Goal: Transaction & Acquisition: Purchase product/service

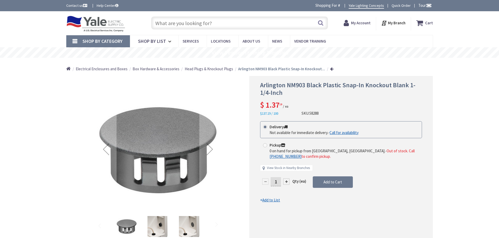
click at [240, 21] on input "text" at bounding box center [239, 22] width 177 height 13
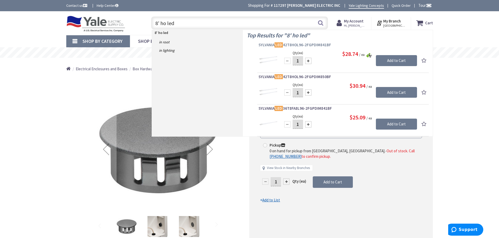
type input "8' ho led"
click at [295, 45] on span "SYLVANIA LED 42T8HOL96-2FGPDIM841BF" at bounding box center [342, 44] width 169 height 5
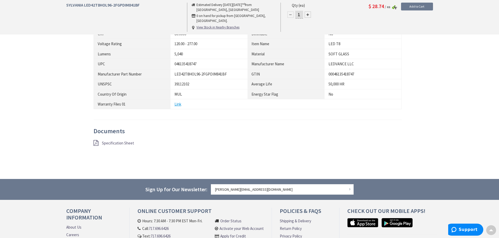
scroll to position [314, 0]
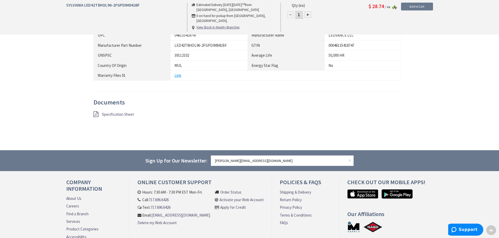
click at [110, 115] on span "Specification Sheet" at bounding box center [118, 114] width 32 height 5
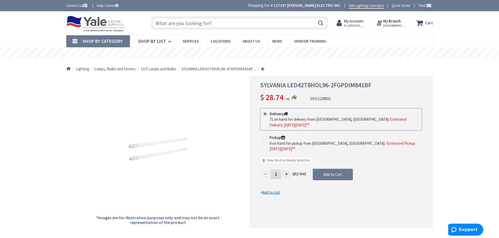
click at [285, 171] on div at bounding box center [286, 174] width 6 height 6
type input "2"
click at [331, 172] on span "Add to Cart" at bounding box center [332, 174] width 19 height 5
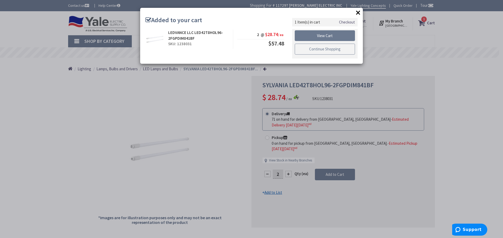
click at [332, 48] on link "Continue Shopping" at bounding box center [324, 49] width 60 height 11
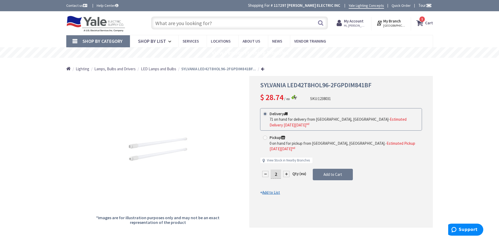
click at [211, 26] on input "text" at bounding box center [239, 22] width 177 height 13
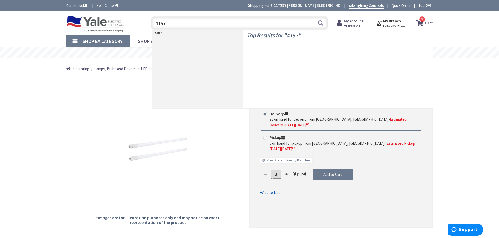
type input "41579"
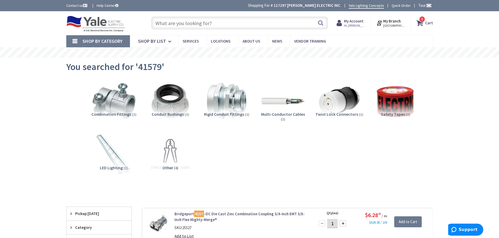
click at [181, 24] on input "text" at bounding box center [239, 22] width 177 height 13
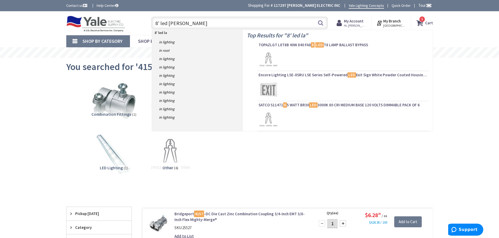
type input "8' led lamp"
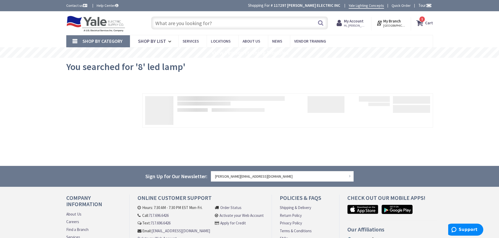
click at [427, 22] on strong "Cart" at bounding box center [429, 22] width 8 height 9
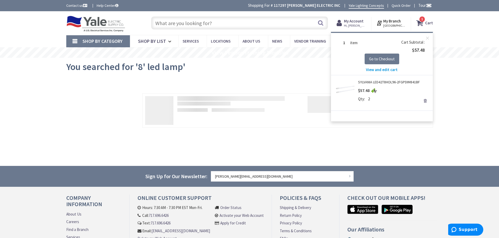
click at [387, 81] on link "SYLVANIA LED42T8HOL96-2FGPDIM841BF" at bounding box center [389, 82] width 62 height 5
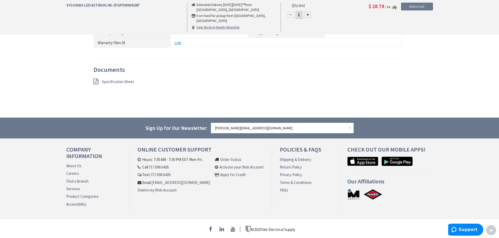
click at [116, 80] on span "Specification Sheet" at bounding box center [118, 81] width 32 height 5
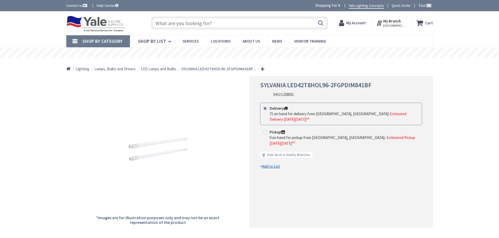
click at [195, 21] on input "text" at bounding box center [239, 22] width 177 height 13
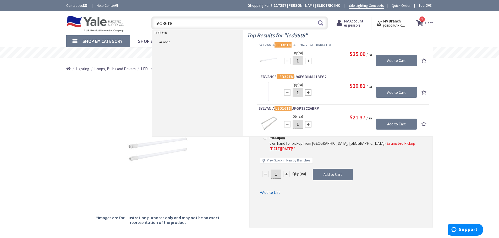
type input "led36t8"
click at [300, 44] on span "SYLVANIA LED36T8 FA8L96-2FGPDIM841BF" at bounding box center [342, 44] width 169 height 5
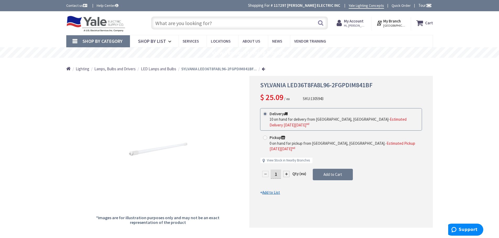
click at [287, 171] on div at bounding box center [286, 174] width 6 height 6
type input "2"
click at [331, 172] on span "Add to Cart" at bounding box center [332, 174] width 19 height 5
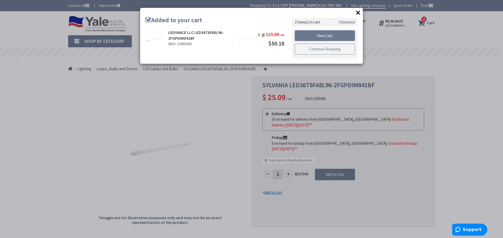
click at [327, 51] on link "Continue Shopping" at bounding box center [324, 49] width 60 height 11
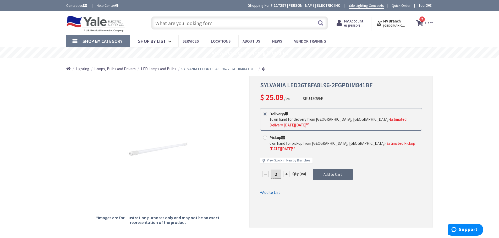
click at [332, 172] on span "Add to Cart" at bounding box center [332, 174] width 19 height 5
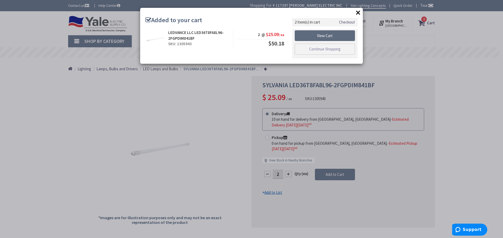
drag, startPoint x: 329, startPoint y: 36, endPoint x: 329, endPoint y: 40, distance: 3.9
click at [329, 36] on link "View Cart" at bounding box center [324, 35] width 60 height 11
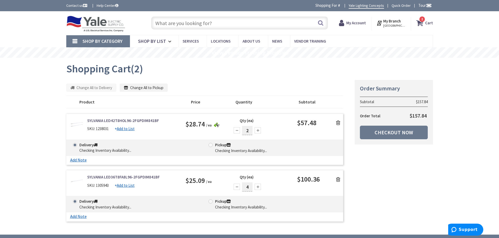
click at [236, 186] on div at bounding box center [236, 187] width 6 height 6
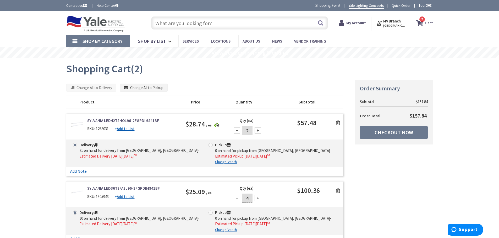
click at [237, 199] on div at bounding box center [236, 198] width 6 height 6
type input "2"
drag, startPoint x: 158, startPoint y: 121, endPoint x: 104, endPoint y: 120, distance: 53.9
click at [104, 120] on strong "SYLVANIA LED42T8HOL96-2FGPDIM841BF" at bounding box center [132, 120] width 91 height 5
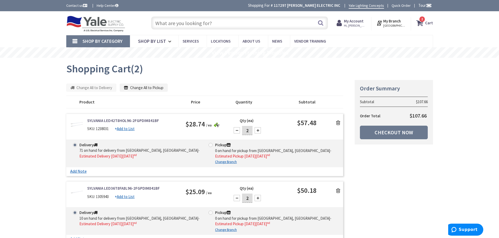
copy link "LED42T8HOL96-2FGPDIM841BF"
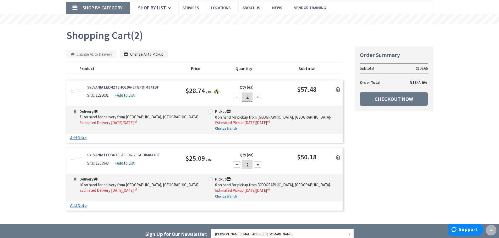
scroll to position [26, 0]
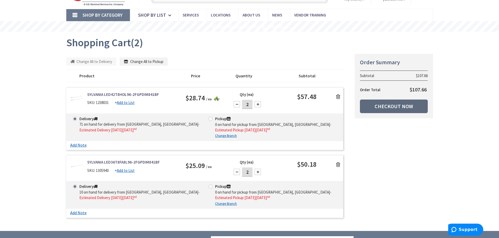
click at [402, 106] on link "Checkout Now" at bounding box center [394, 107] width 68 height 14
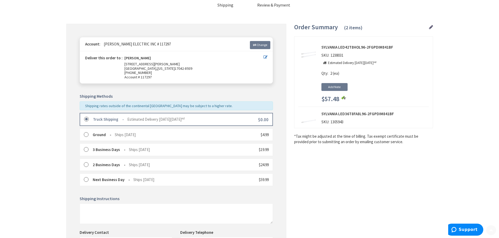
scroll to position [109, 0]
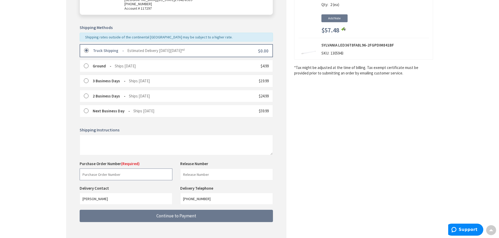
click at [102, 173] on input "text" at bounding box center [126, 175] width 93 height 12
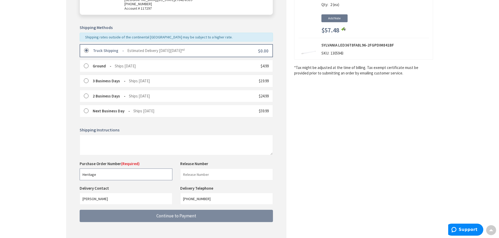
type input "Heritage"
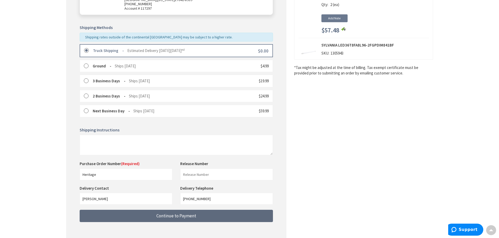
click at [170, 219] on span "Continue to Payment" at bounding box center [176, 216] width 40 height 6
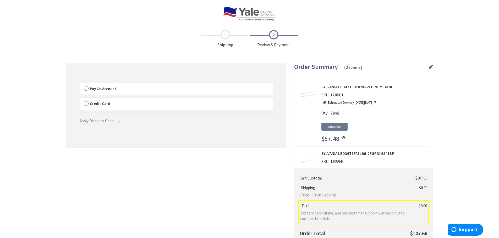
click at [100, 88] on span "Pay On Account" at bounding box center [103, 88] width 26 height 5
click at [80, 84] on input "Pay On Account" at bounding box center [80, 84] width 0 height 0
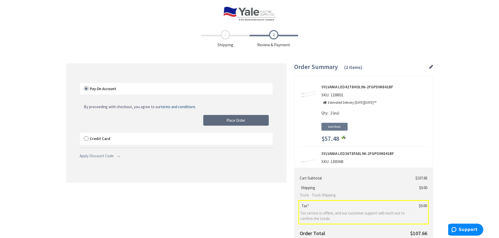
click at [238, 121] on span "Place Order" at bounding box center [235, 120] width 19 height 5
